Goal: Information Seeking & Learning: Learn about a topic

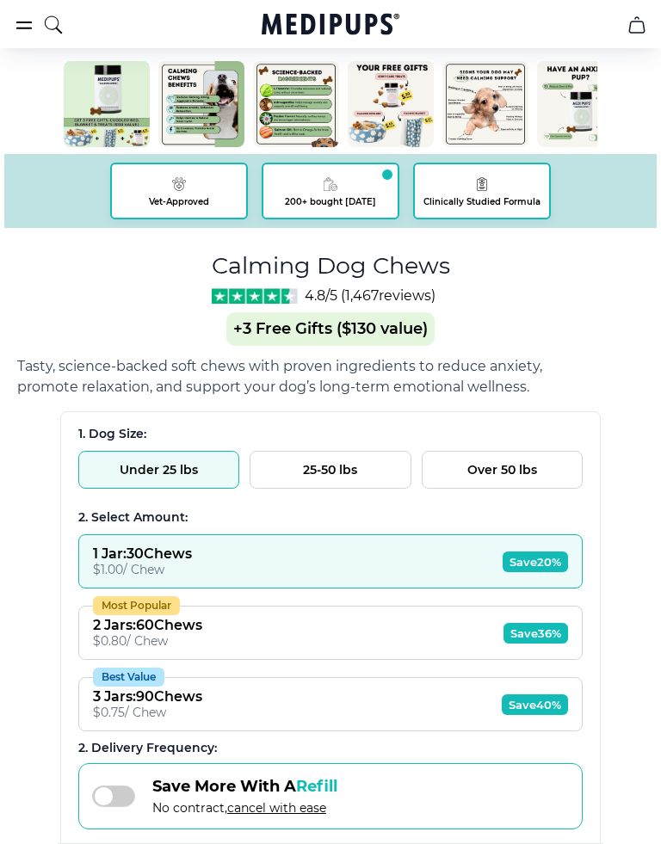
scroll to position [733, 0]
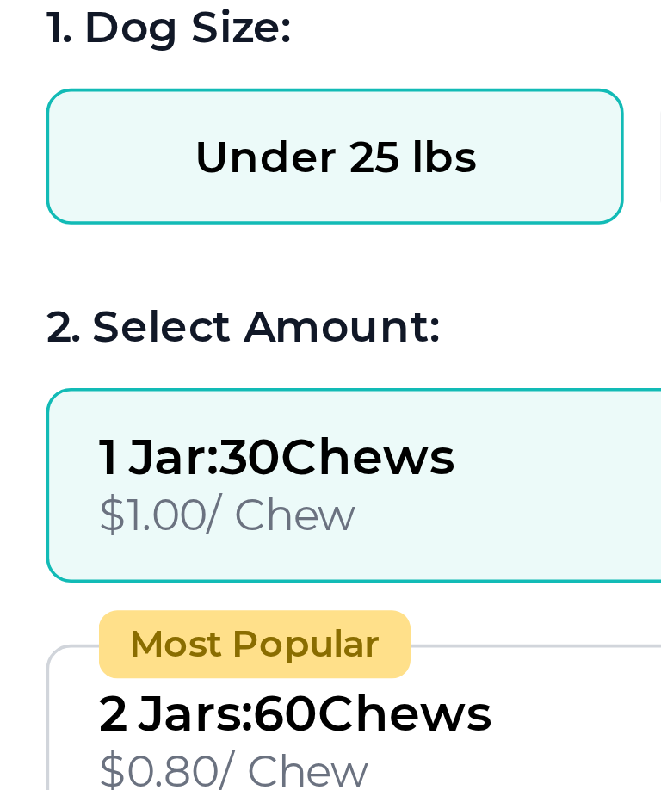
click at [109, 447] on button "Under 25 lbs" at bounding box center [158, 466] width 161 height 38
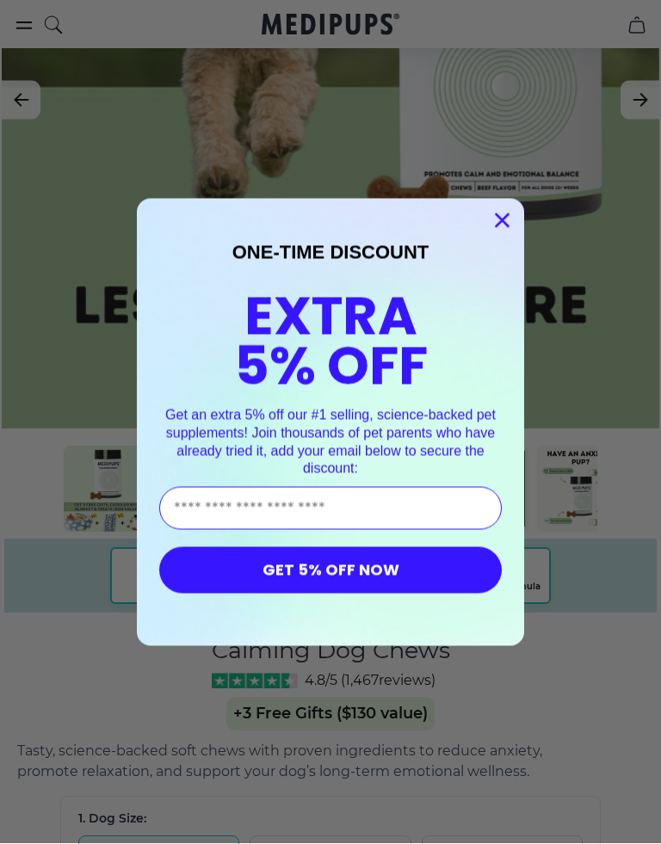
scroll to position [348, 0]
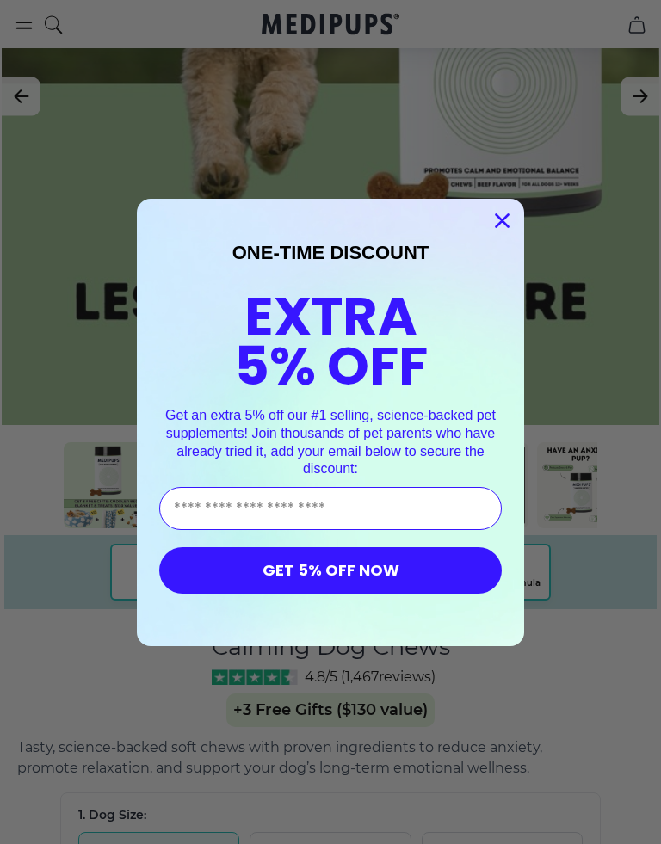
click at [249, 520] on input "Enter Your Email Address" at bounding box center [330, 508] width 342 height 43
type input "**********"
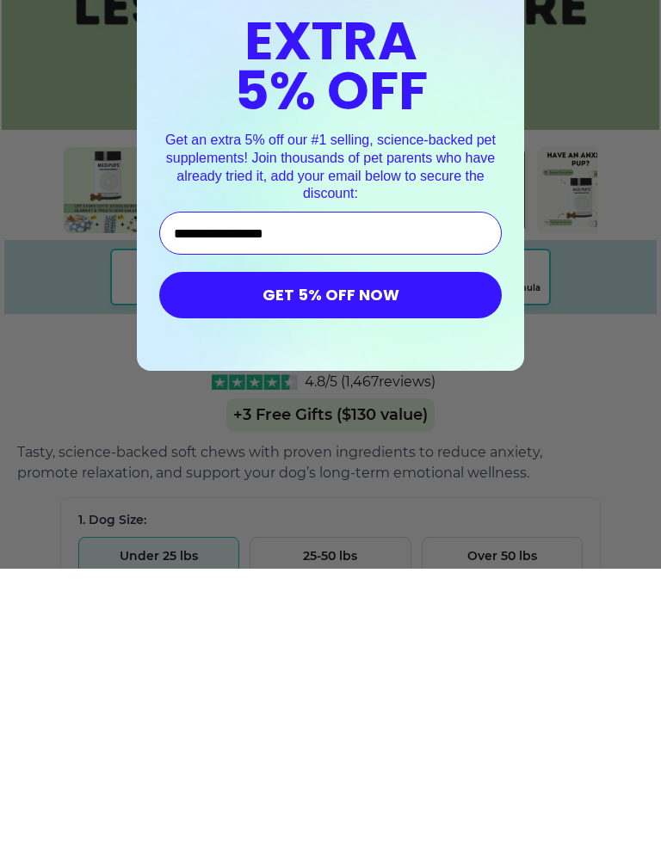
scroll to position [390, 0]
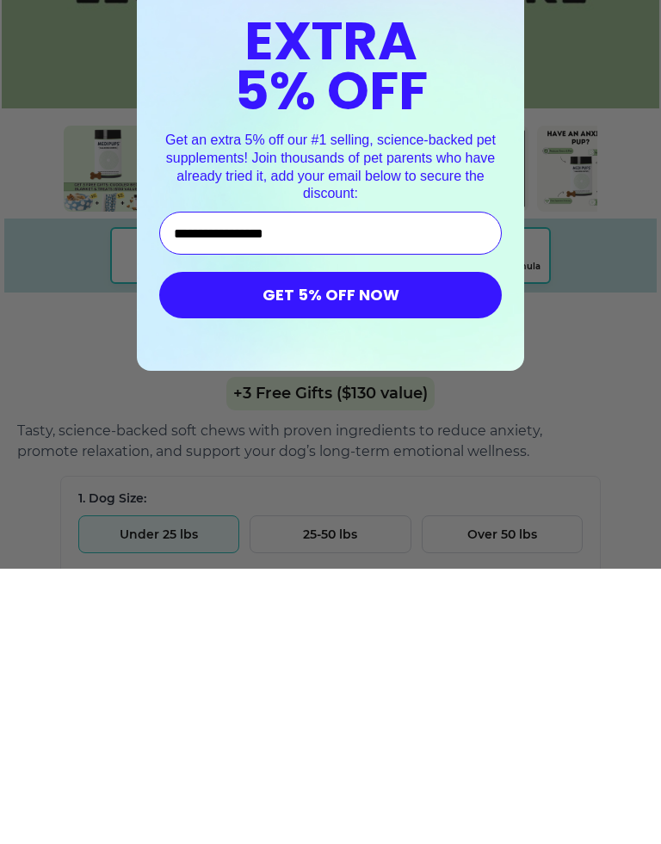
click at [347, 547] on button "GET 5% OFF NOW" at bounding box center [330, 570] width 342 height 46
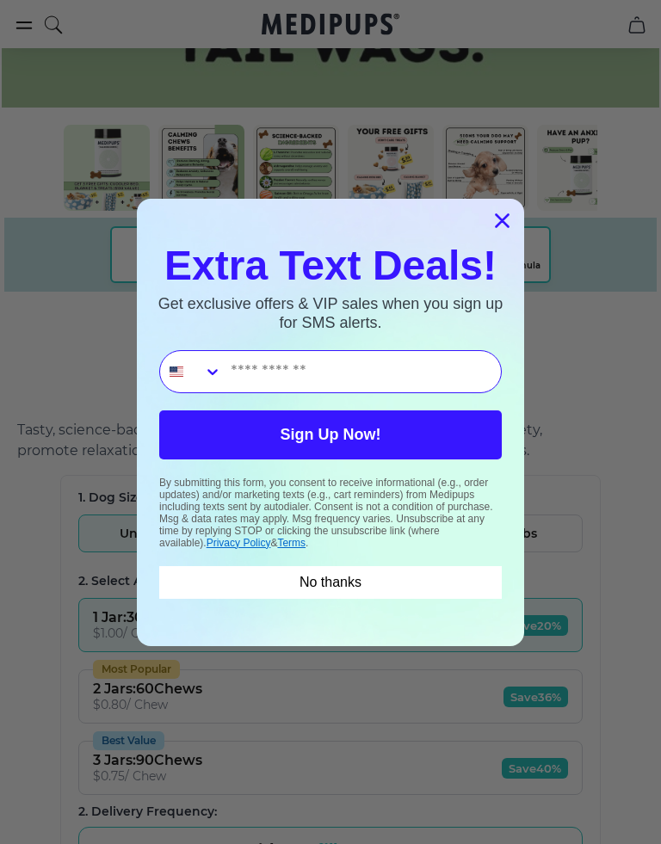
click at [293, 373] on input "Phone Number" at bounding box center [361, 371] width 279 height 41
type input "**********"
click at [354, 440] on button "Sign Up Now!" at bounding box center [330, 434] width 342 height 49
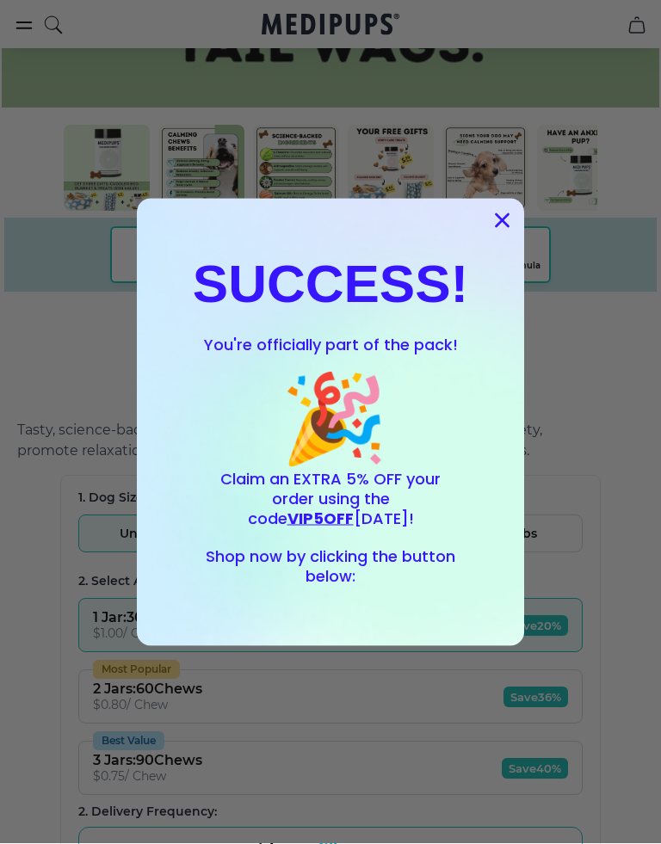
scroll to position [666, 0]
click at [520, 201] on div "Close dialog SUCCESS! You're officially part of the pack! 🎉 Claim an EXTRA 5% O…" at bounding box center [330, 422] width 387 height 447
click at [494, 219] on circle "Close dialog" at bounding box center [502, 220] width 28 height 28
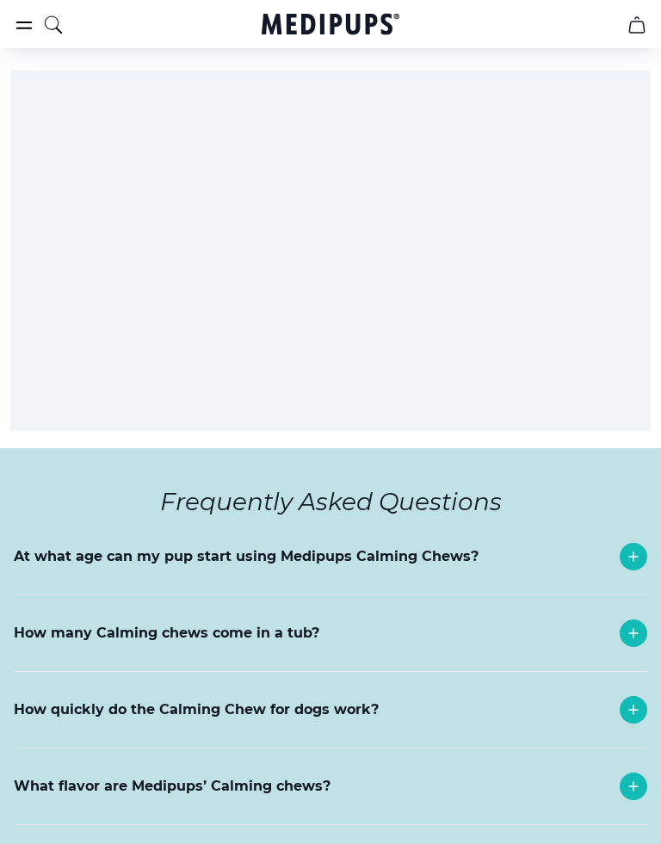
scroll to position [8326, 0]
click at [250, 623] on p "How many Calming chews come in a tub?" at bounding box center [166, 633] width 305 height 21
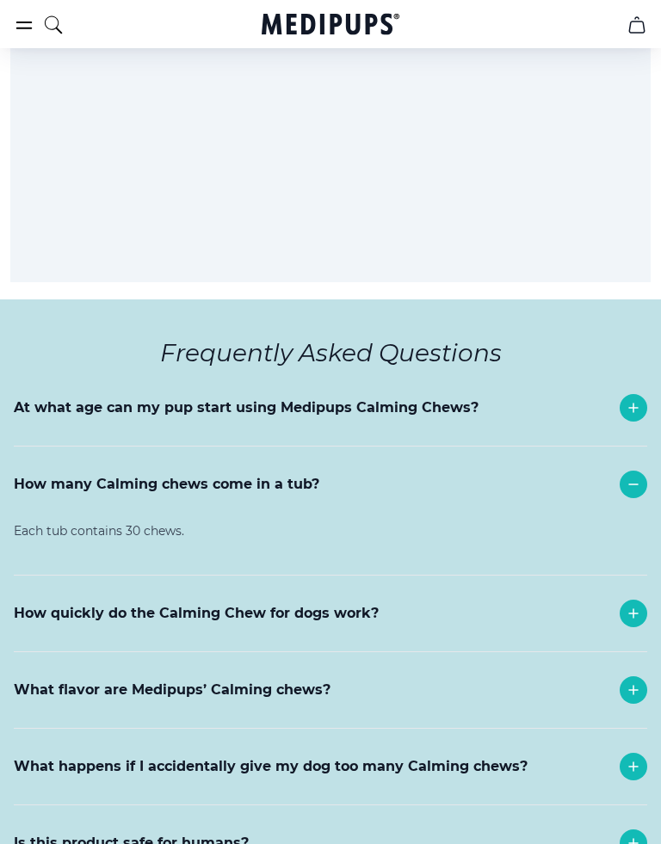
scroll to position [8482, 0]
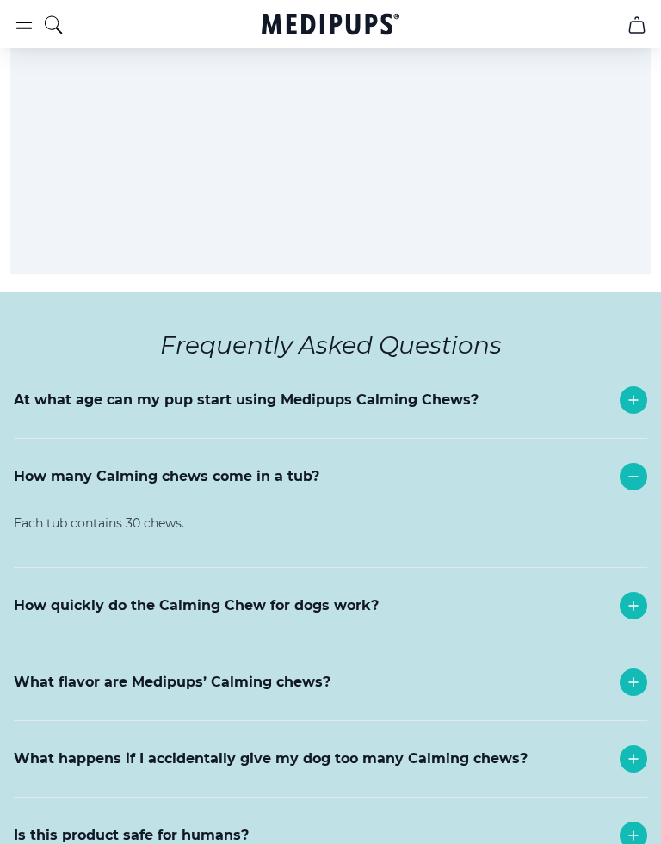
click at [278, 672] on p "What flavor are Medipups’ Calming chews?" at bounding box center [172, 682] width 317 height 21
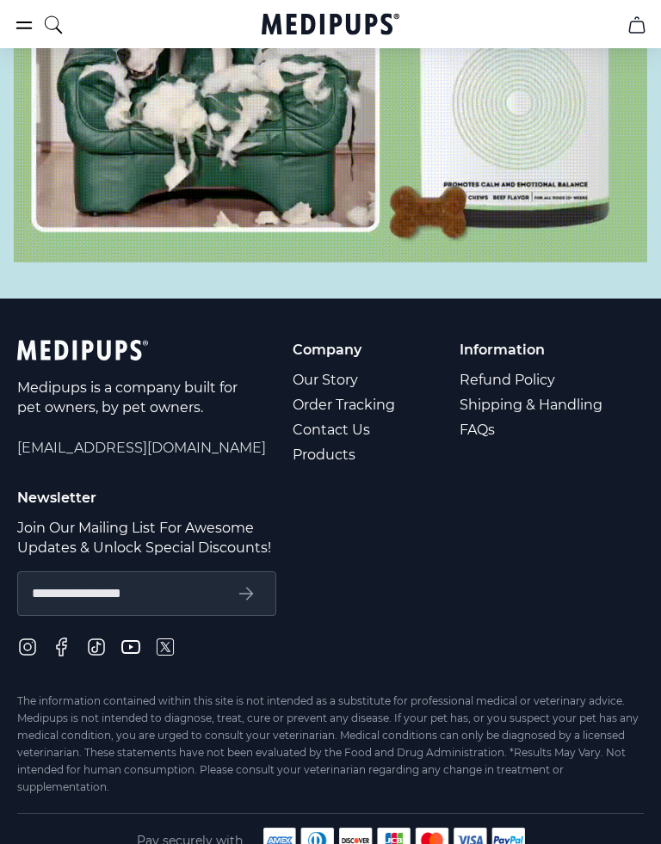
scroll to position [9802, 0]
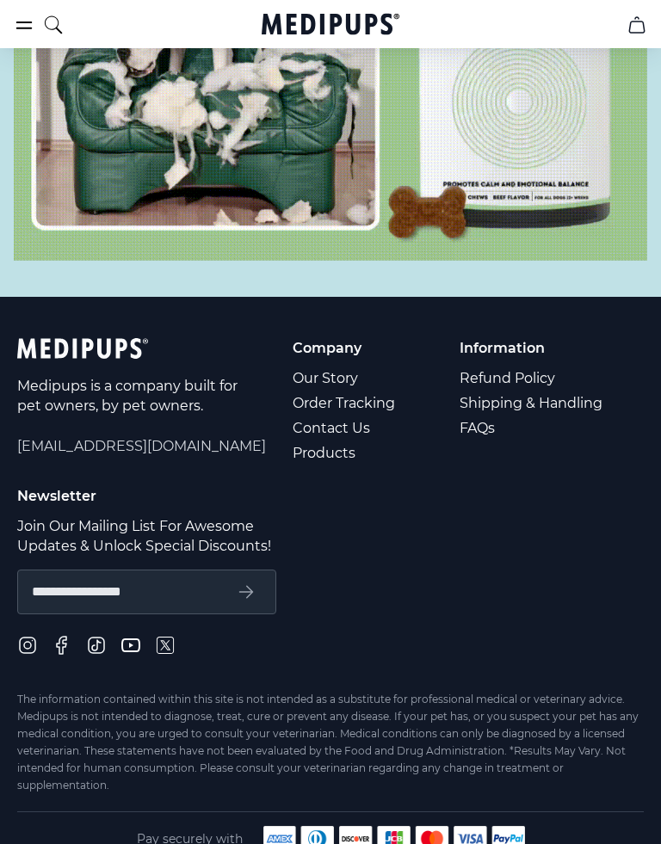
click at [329, 441] on link "Products" at bounding box center [345, 453] width 105 height 25
